Goal: Task Accomplishment & Management: Manage account settings

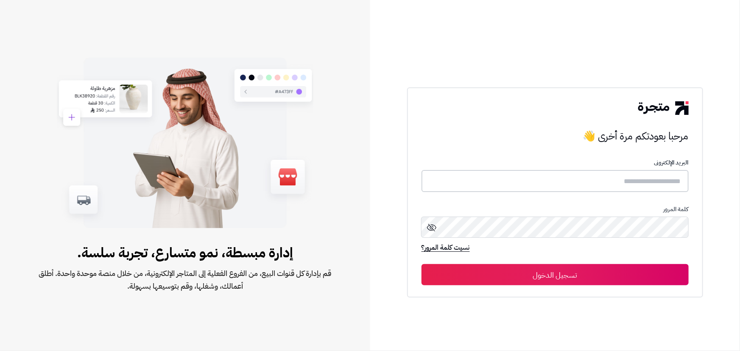
type input "**********"
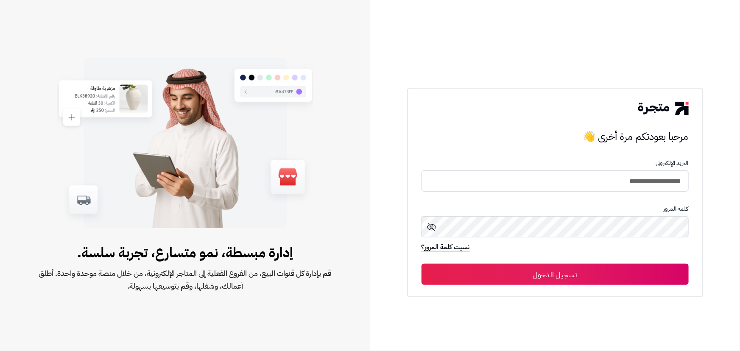
click at [487, 279] on button "تسجيل الدخول" at bounding box center [555, 274] width 267 height 21
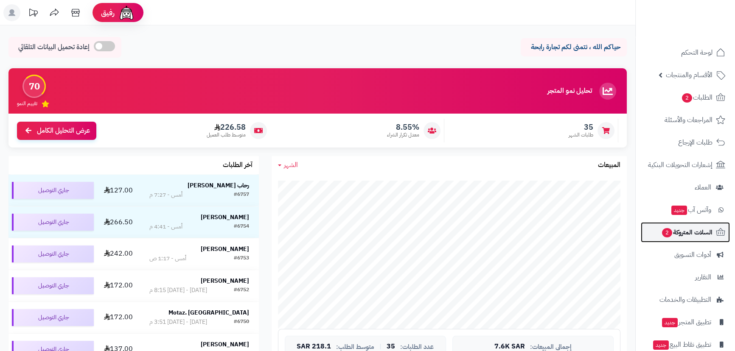
click at [707, 233] on span "السلات المتروكة 2" at bounding box center [686, 233] width 51 height 12
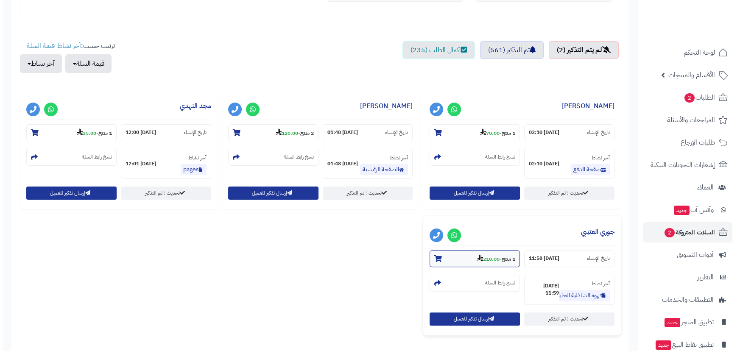
scroll to position [270, 0]
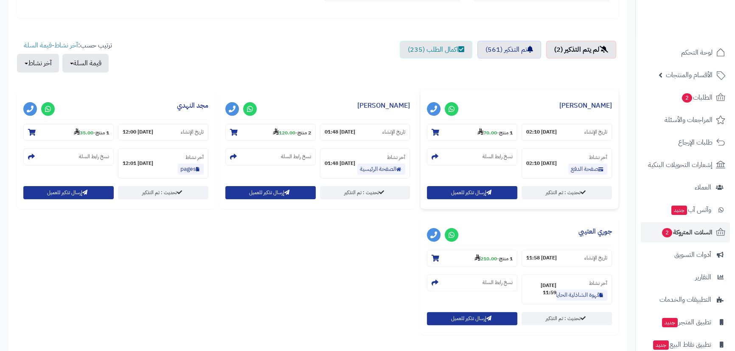
click at [478, 182] on div "**********" at bounding box center [519, 150] width 198 height 120
click at [477, 192] on button "إرسال تذكير للعميل" at bounding box center [472, 192] width 90 height 13
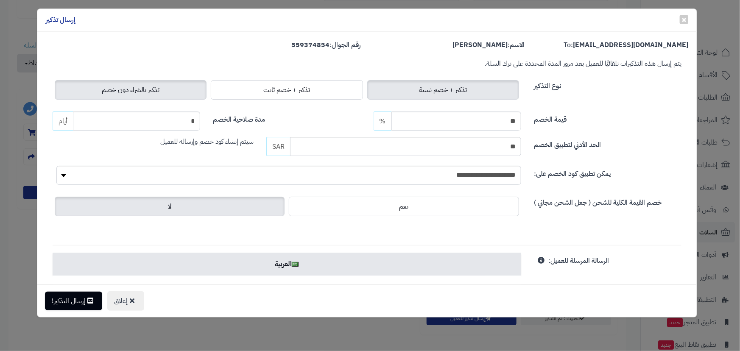
click at [89, 88] on label "تذكير بالشراء دون خصم" at bounding box center [131, 90] width 152 height 20
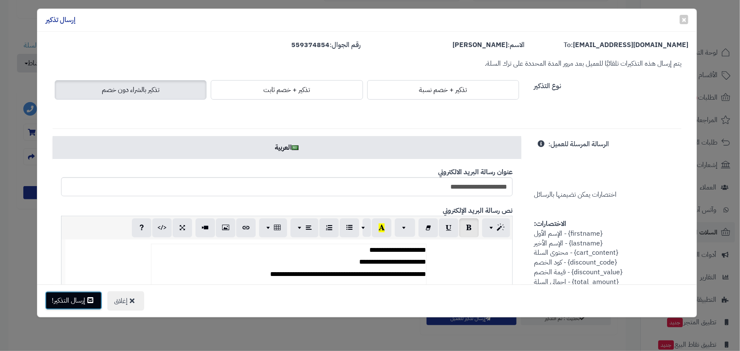
click at [73, 302] on button "إرسال التذكير!" at bounding box center [73, 300] width 57 height 19
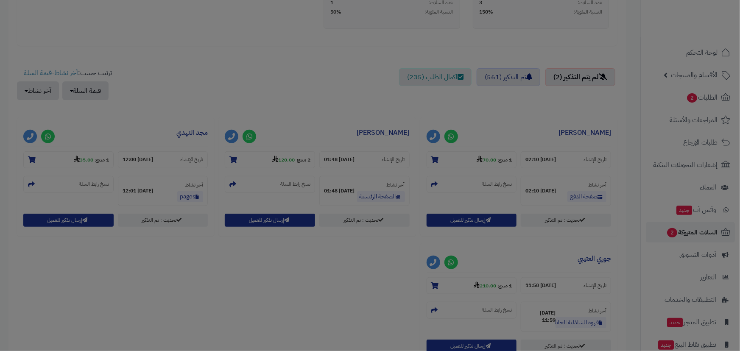
scroll to position [297, 0]
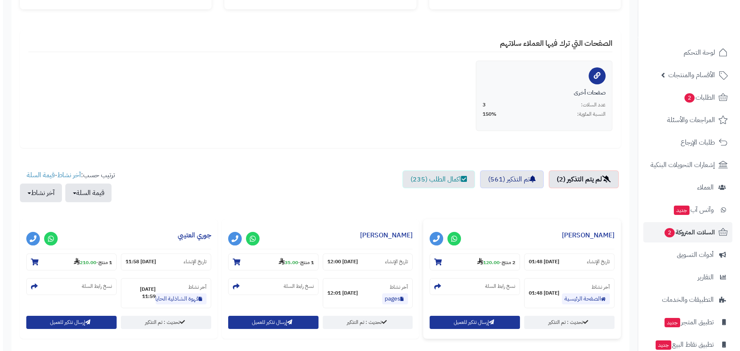
scroll to position [154, 0]
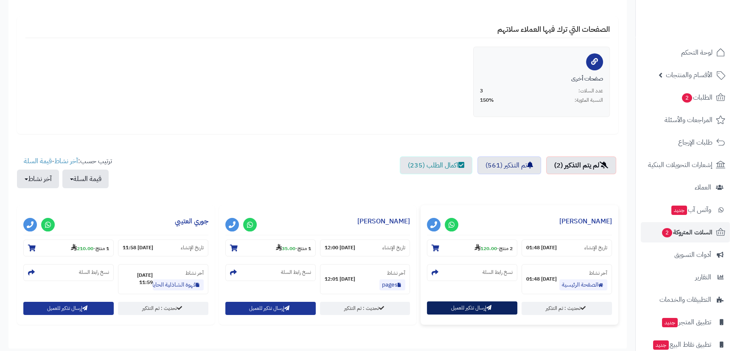
click at [458, 305] on button "إرسال تذكير للعميل" at bounding box center [472, 308] width 90 height 13
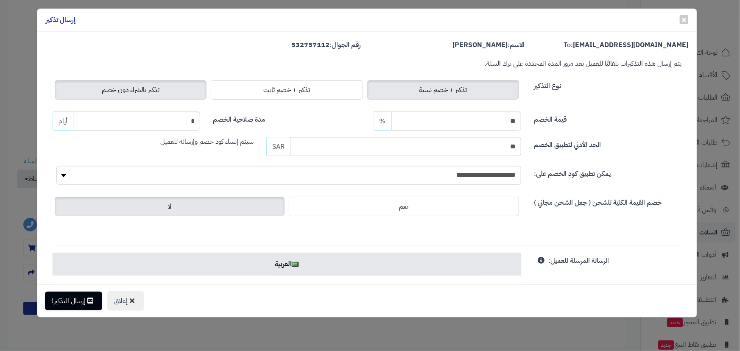
click at [116, 92] on span "تذكير بالشراء دون خصم" at bounding box center [131, 90] width 58 height 10
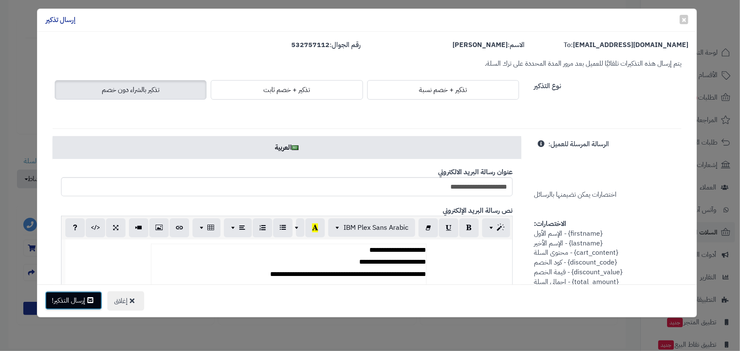
click at [74, 297] on button "إرسال التذكير!" at bounding box center [73, 300] width 57 height 19
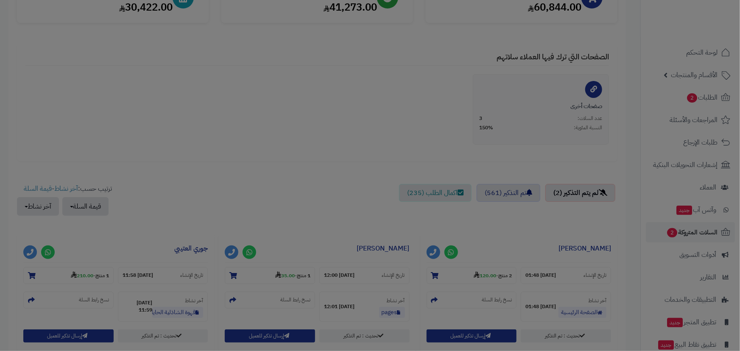
scroll to position [182, 0]
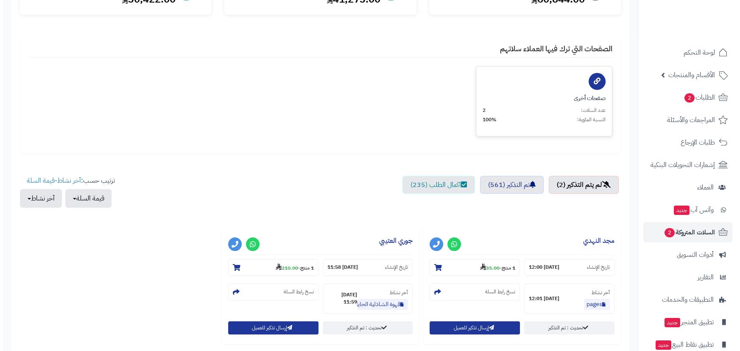
scroll to position [154, 0]
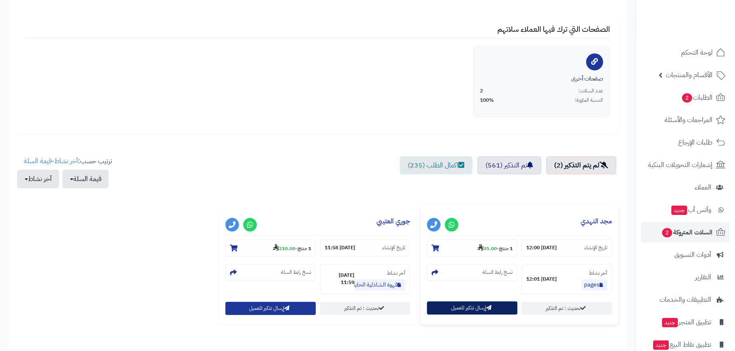
click at [467, 310] on button "إرسال تذكير للعميل" at bounding box center [472, 308] width 90 height 13
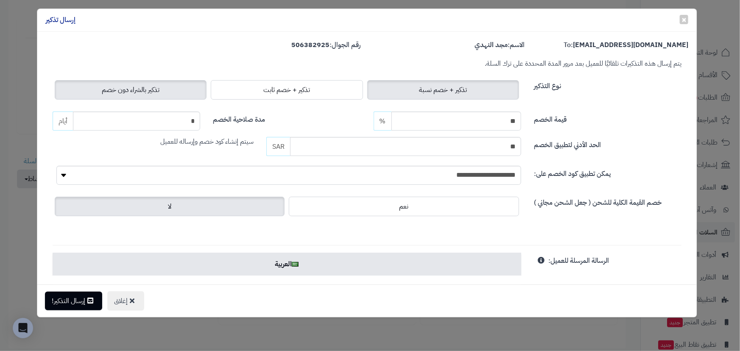
click at [107, 90] on span "تذكير بالشراء دون خصم" at bounding box center [131, 90] width 58 height 10
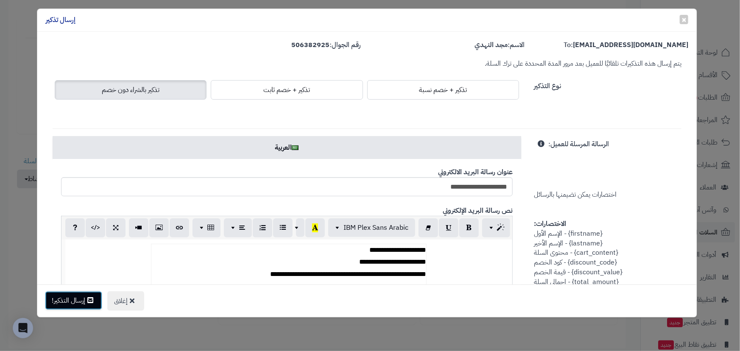
click at [85, 301] on button "إرسال التذكير!" at bounding box center [73, 300] width 57 height 19
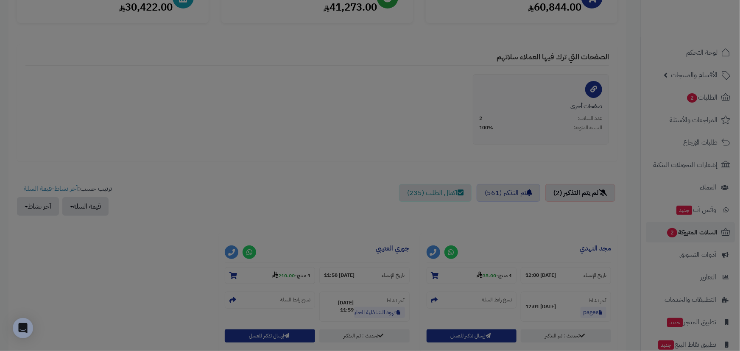
scroll to position [182, 0]
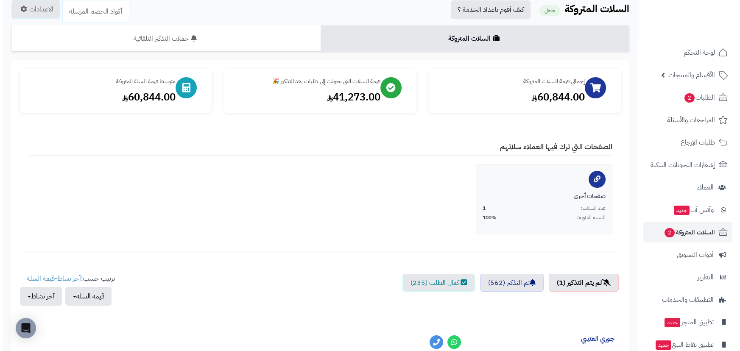
scroll to position [217, 0]
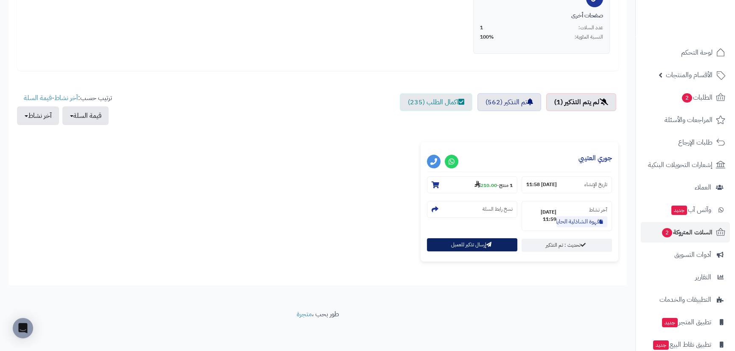
click at [476, 252] on div "تحديث : تم التذكير إرسال تذكير للعميل" at bounding box center [519, 247] width 189 height 17
click at [464, 243] on button "إرسال تذكير للعميل" at bounding box center [472, 244] width 90 height 13
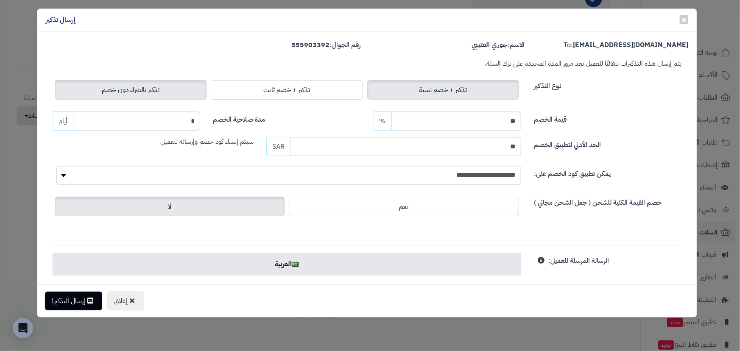
click at [120, 91] on span "تذكير بالشراء دون خصم" at bounding box center [131, 90] width 58 height 10
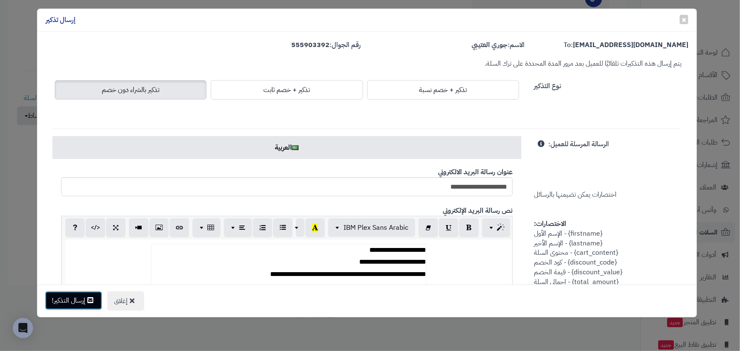
click at [75, 301] on button "إرسال التذكير!" at bounding box center [73, 300] width 57 height 19
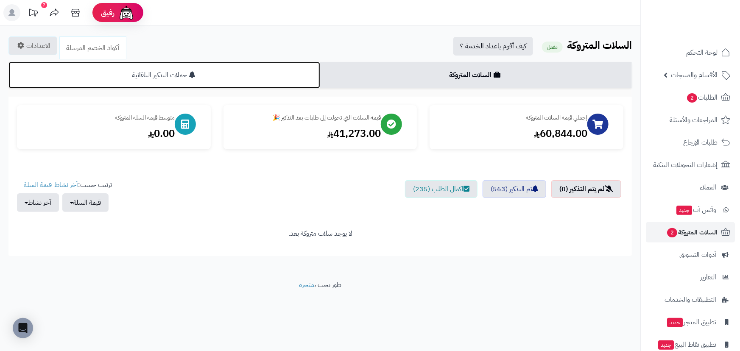
click at [144, 68] on link "حملات التذكير التلقائية" at bounding box center [164, 75] width 312 height 26
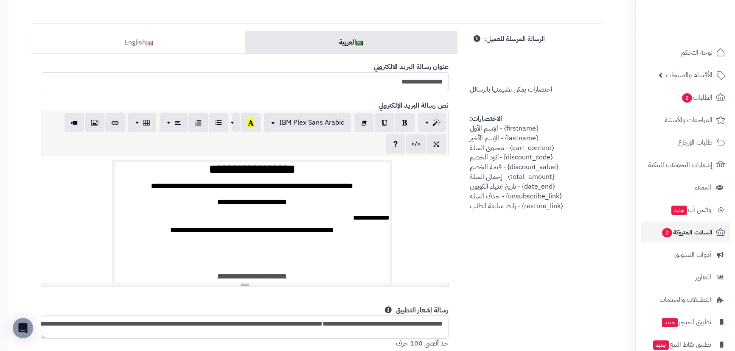
scroll to position [308, 0]
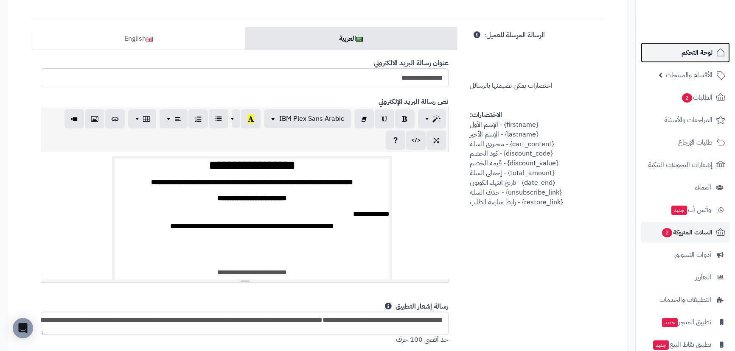
click at [683, 55] on span "لوحة التحكم" at bounding box center [696, 53] width 31 height 12
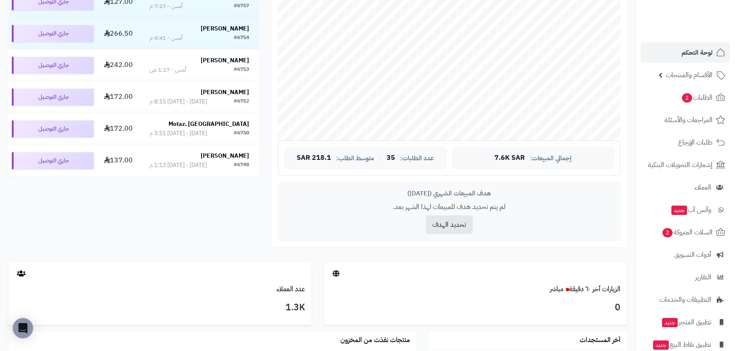
scroll to position [193, 0]
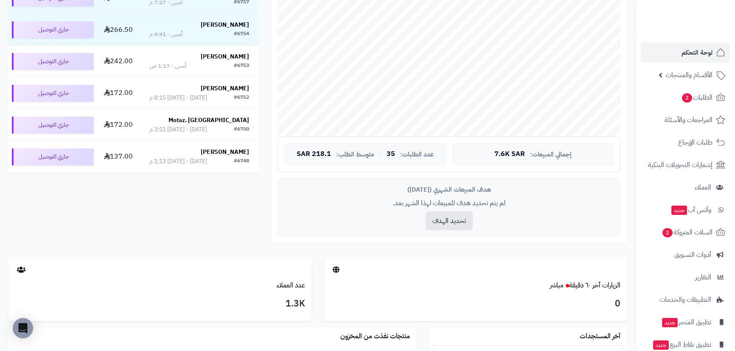
click at [459, 232] on div "هدف المبيعات الشهري ([DATE]) لم يتم تحديد هدف للمبيعات لهذا الشهر بعد. تحديد ال…" at bounding box center [449, 208] width 342 height 59
click at [459, 227] on button "تحديد الهدف" at bounding box center [448, 220] width 47 height 19
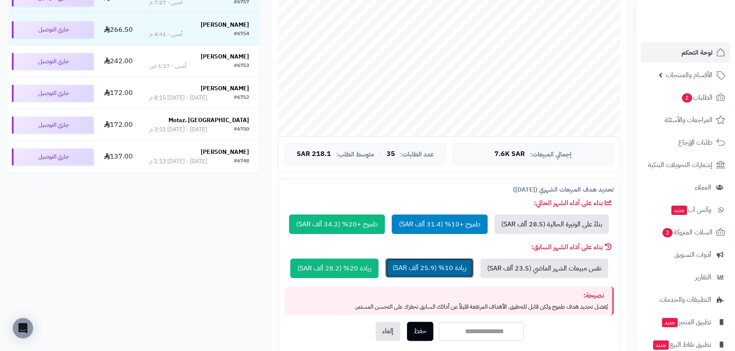
click at [433, 270] on button "زيادة 10% (25.9 ألف SAR)" at bounding box center [429, 268] width 88 height 20
type input "*****"
click at [417, 322] on button "حفظ" at bounding box center [420, 331] width 26 height 19
